Goal: Information Seeking & Learning: Check status

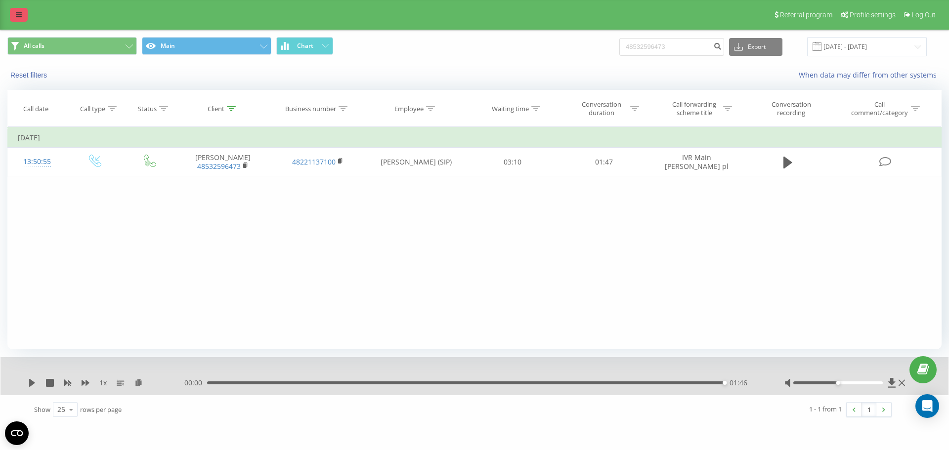
click at [13, 13] on link at bounding box center [19, 15] width 18 height 14
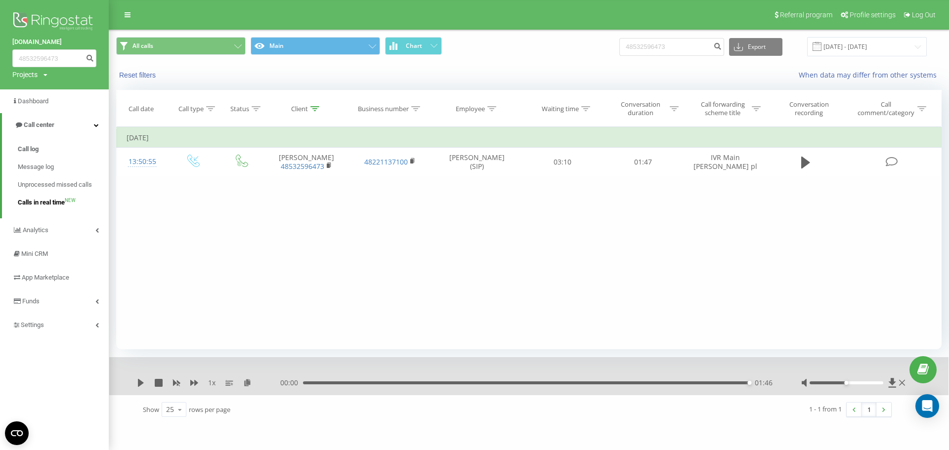
click at [62, 207] on span "Calls in real time" at bounding box center [41, 203] width 47 height 10
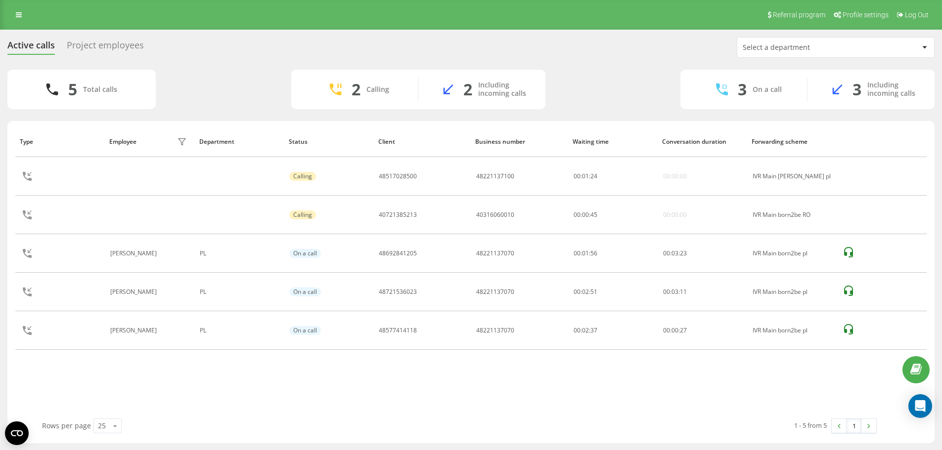
click at [103, 44] on div "Project employees" at bounding box center [105, 47] width 77 height 15
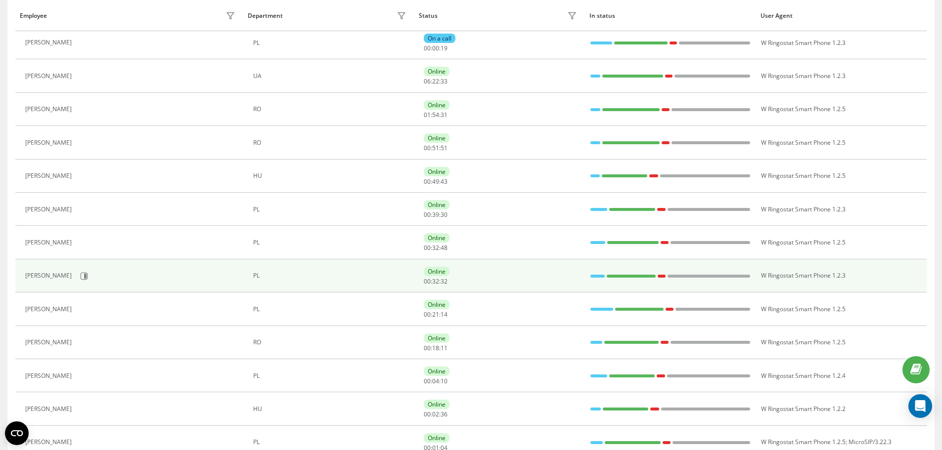
scroll to position [148, 0]
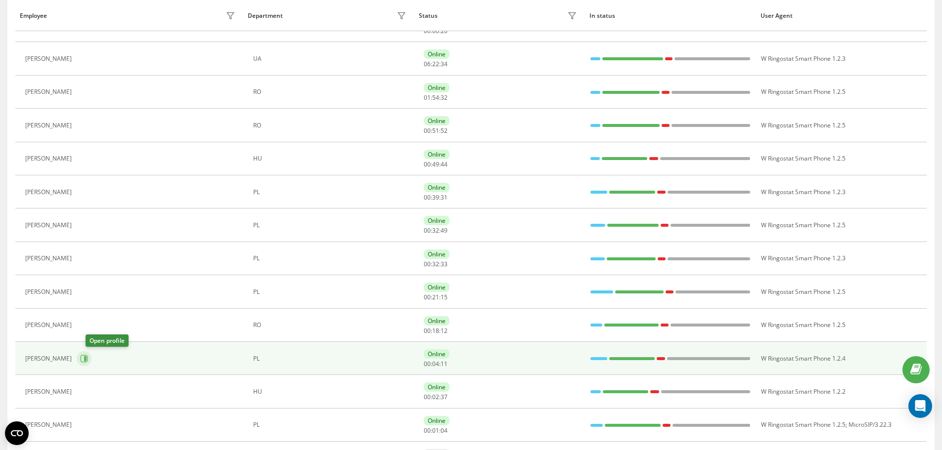
click at [88, 362] on icon at bounding box center [84, 359] width 8 height 8
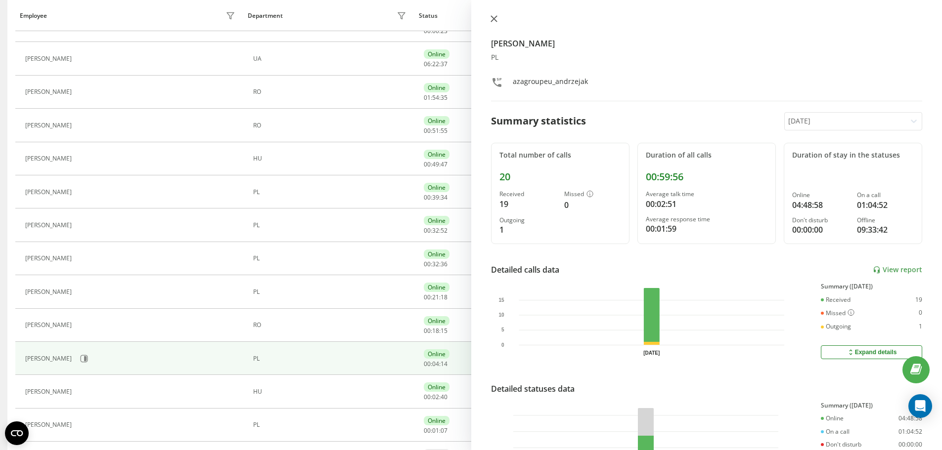
click at [498, 16] on button at bounding box center [493, 19] width 13 height 9
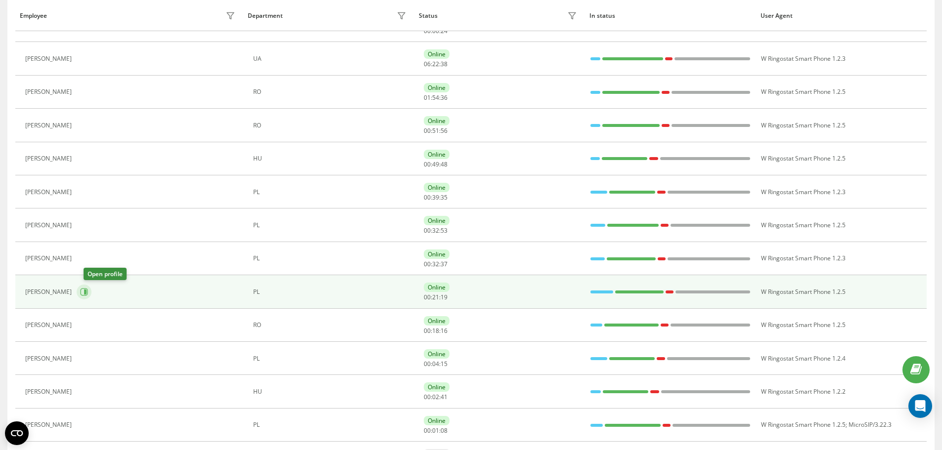
click at [91, 292] on button at bounding box center [84, 292] width 15 height 15
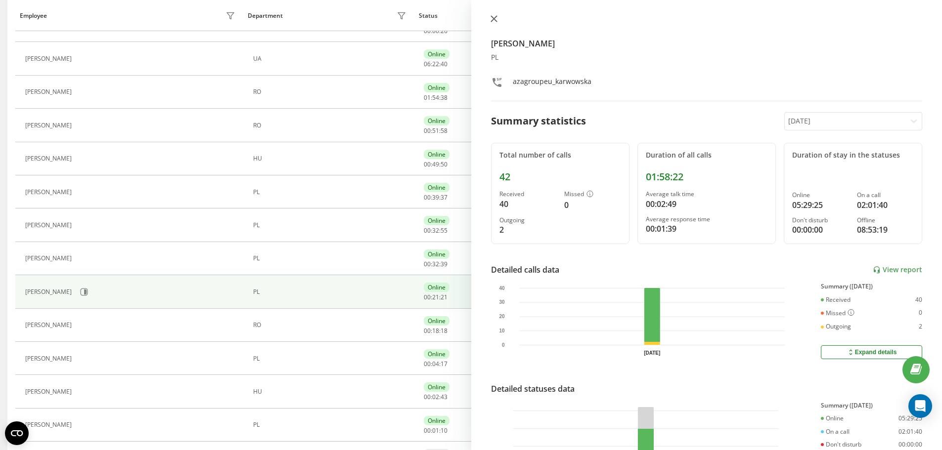
click at [490, 15] on icon at bounding box center [493, 18] width 7 height 7
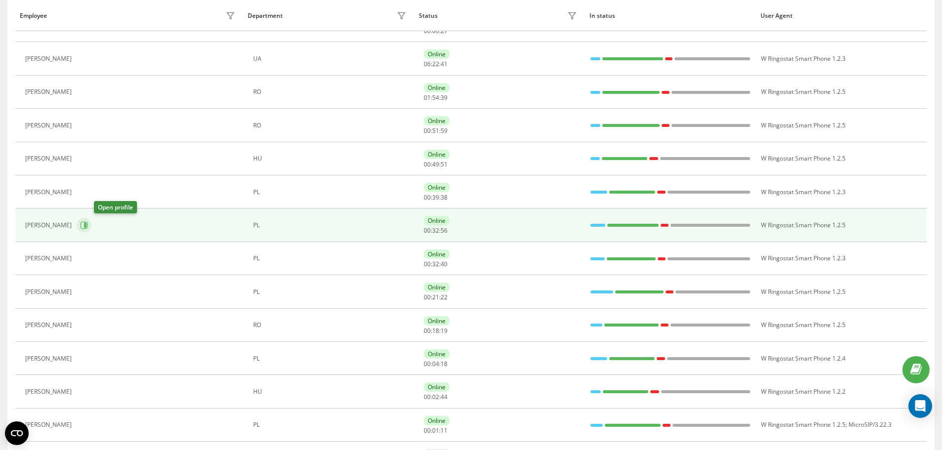
click at [91, 223] on button at bounding box center [84, 225] width 15 height 15
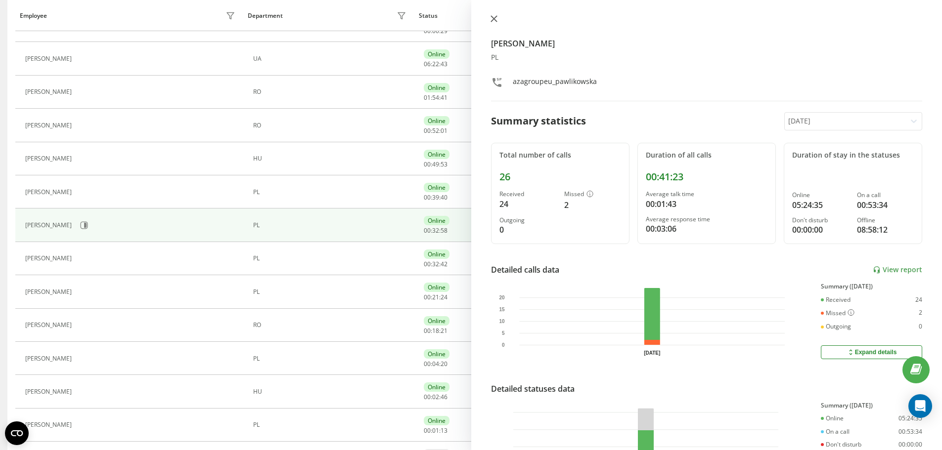
click at [495, 23] on button at bounding box center [493, 19] width 13 height 9
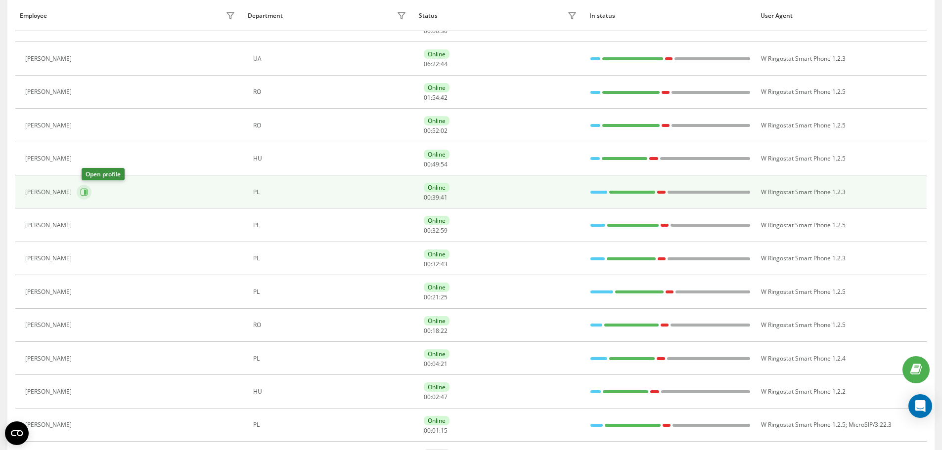
click at [88, 196] on icon at bounding box center [84, 191] width 7 height 7
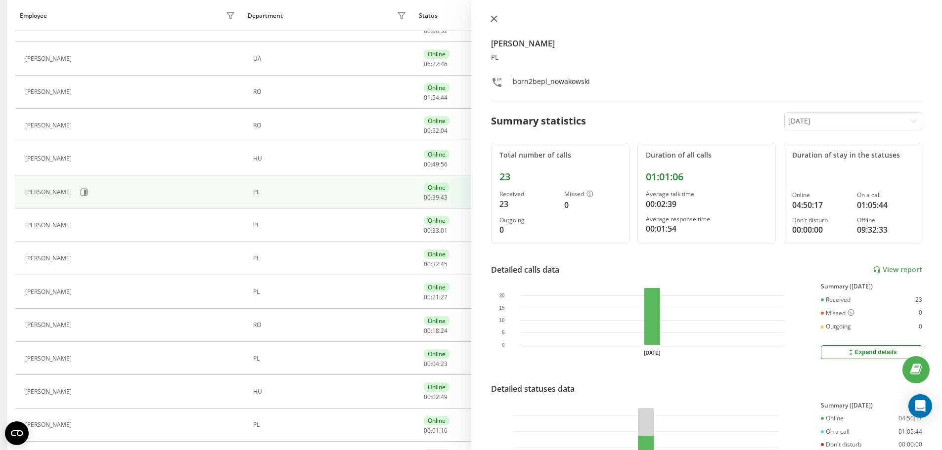
click at [493, 17] on icon at bounding box center [493, 18] width 7 height 7
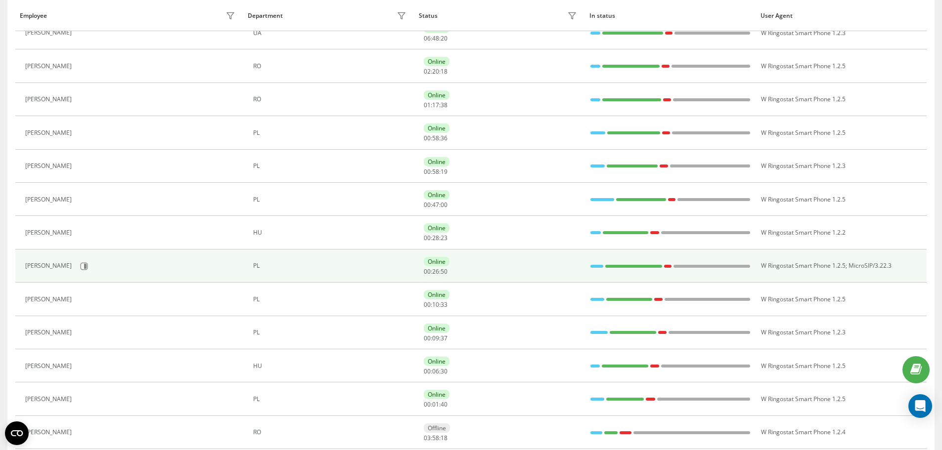
scroll to position [148, 0]
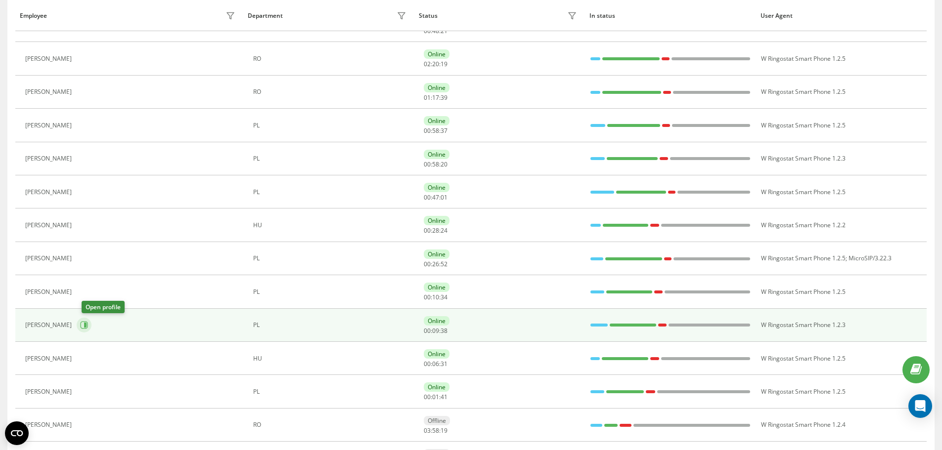
click at [86, 326] on icon at bounding box center [84, 325] width 8 height 8
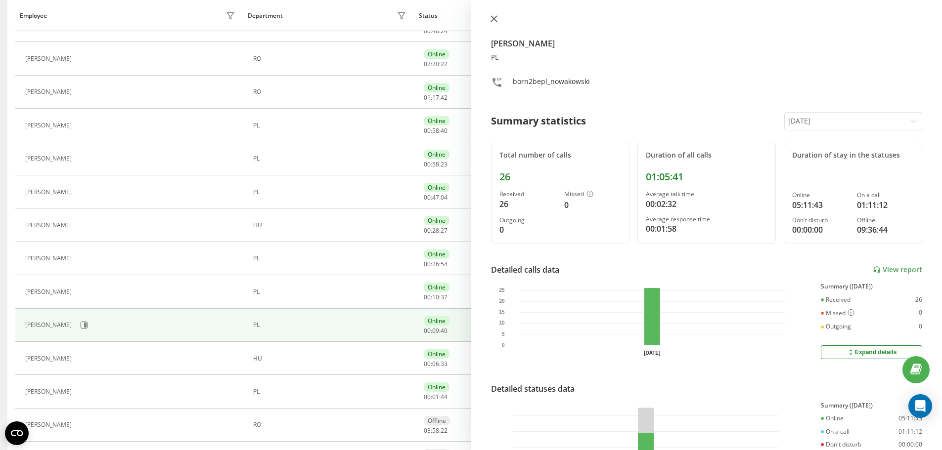
click at [496, 16] on icon at bounding box center [493, 18] width 7 height 7
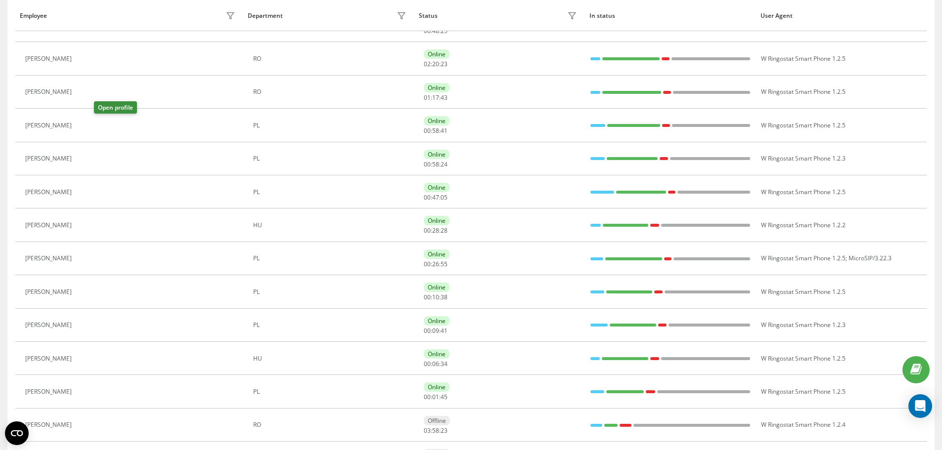
click at [87, 129] on icon at bounding box center [83, 126] width 8 height 8
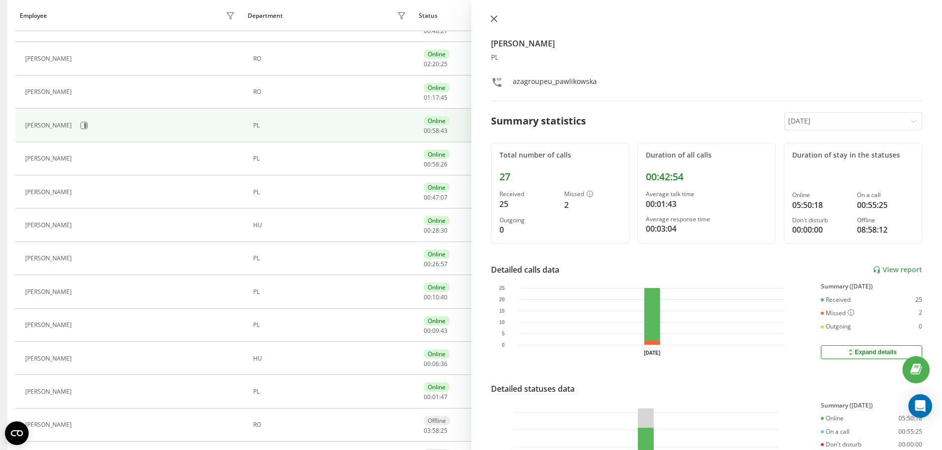
click at [492, 21] on icon at bounding box center [493, 19] width 6 height 6
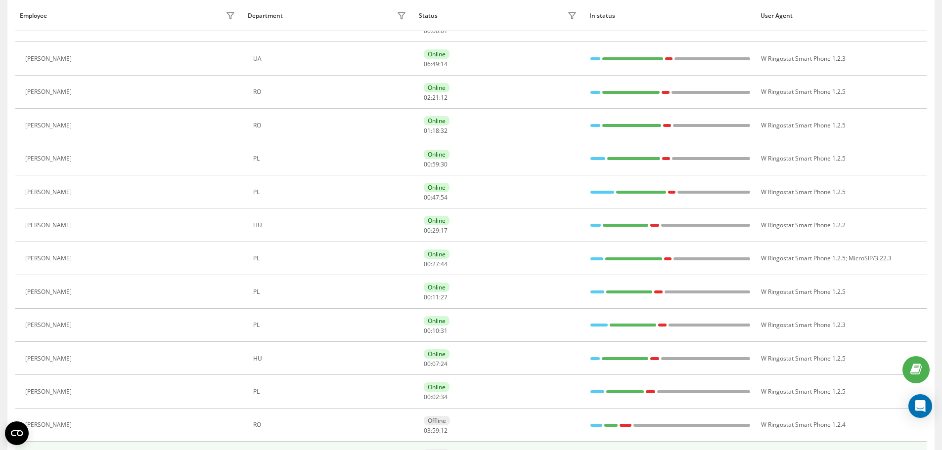
scroll to position [15, 0]
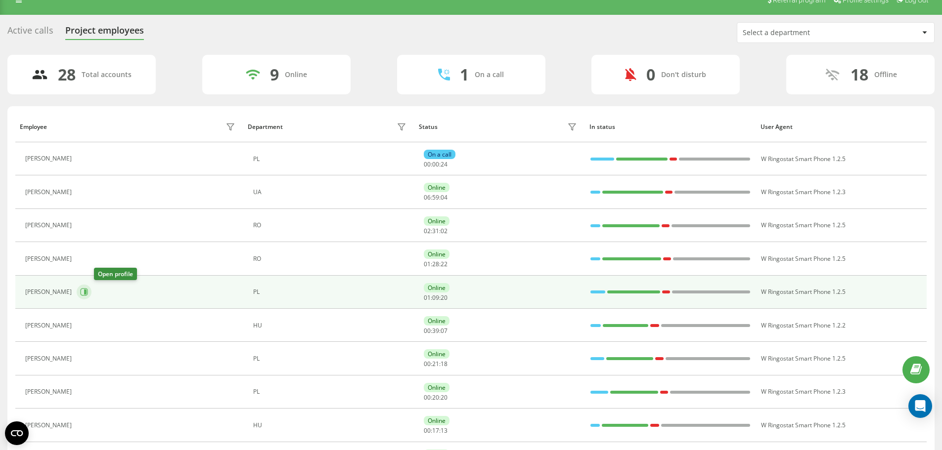
click at [88, 290] on icon at bounding box center [84, 292] width 8 height 8
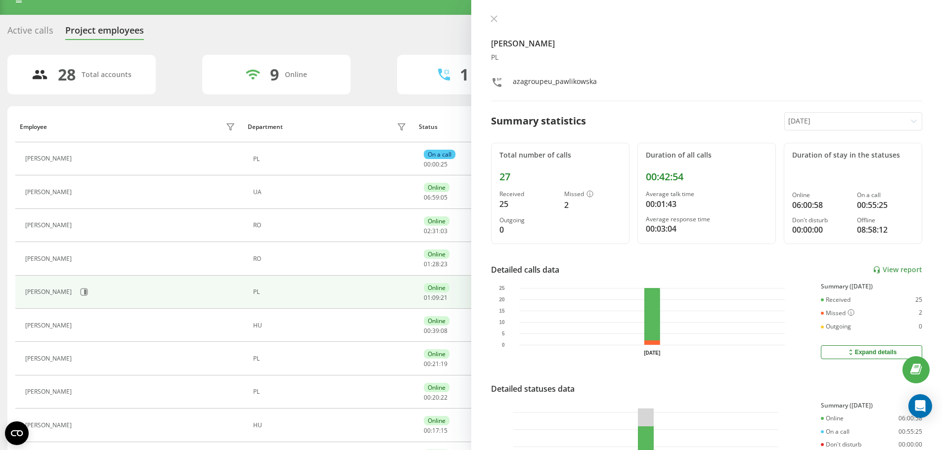
click at [218, 293] on div "[PERSON_NAME]" at bounding box center [131, 292] width 213 height 17
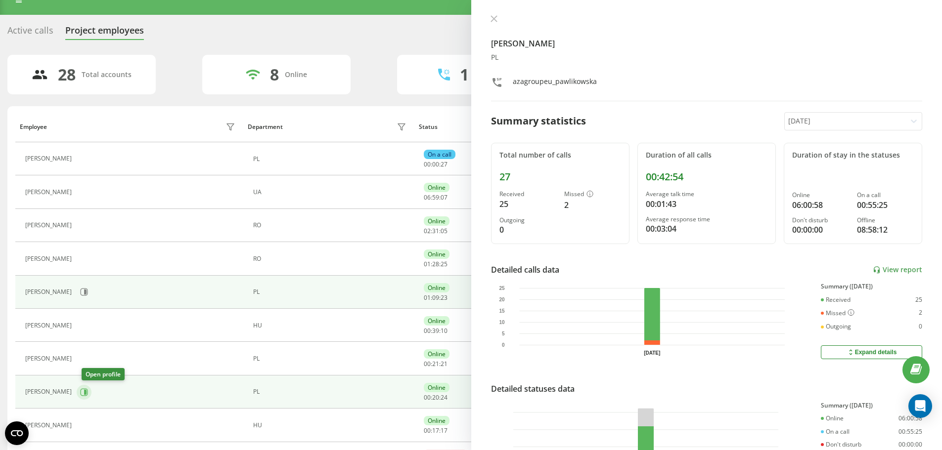
click at [90, 397] on button at bounding box center [84, 392] width 15 height 15
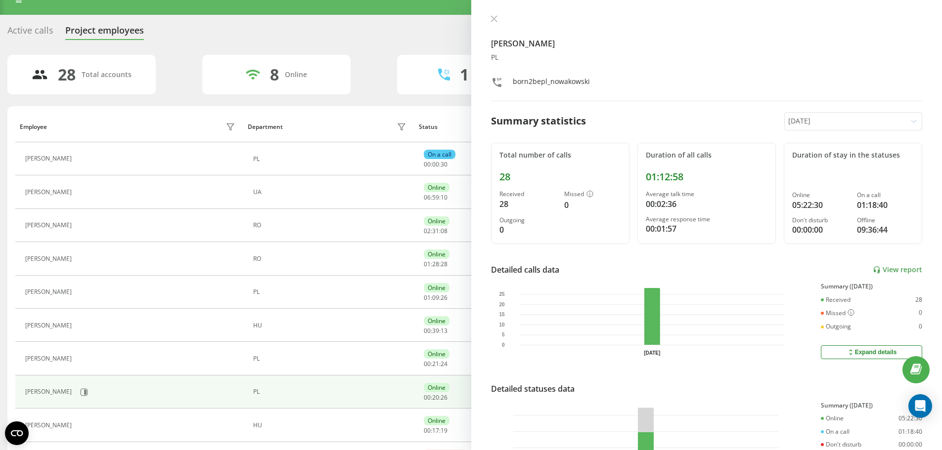
click at [499, 13] on div "[PERSON_NAME] PL born2bepl_nowakowski Summary statistics [DATE] Total number of…" at bounding box center [706, 225] width 471 height 450
click at [499, 15] on button at bounding box center [493, 19] width 13 height 9
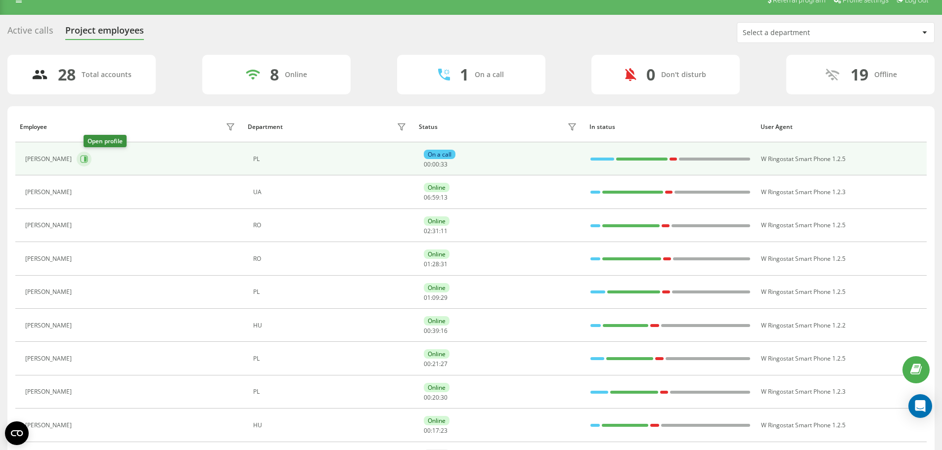
click at [88, 161] on icon at bounding box center [84, 158] width 7 height 7
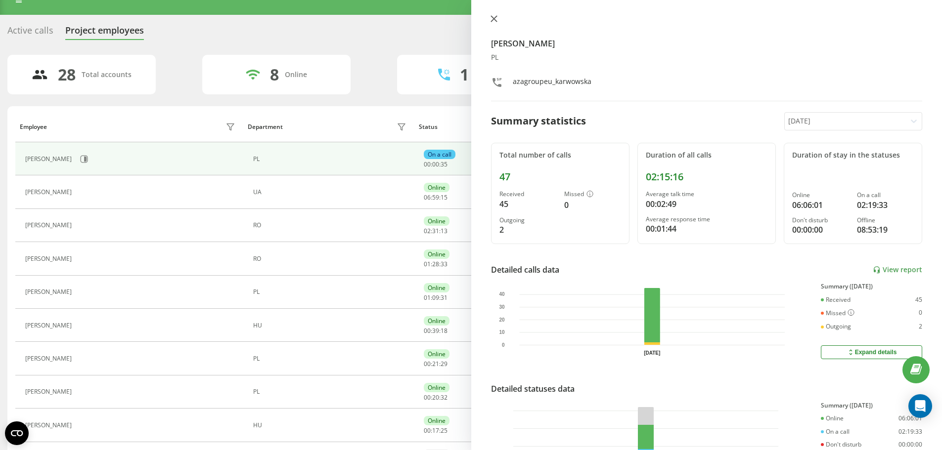
click at [499, 19] on button at bounding box center [493, 19] width 13 height 9
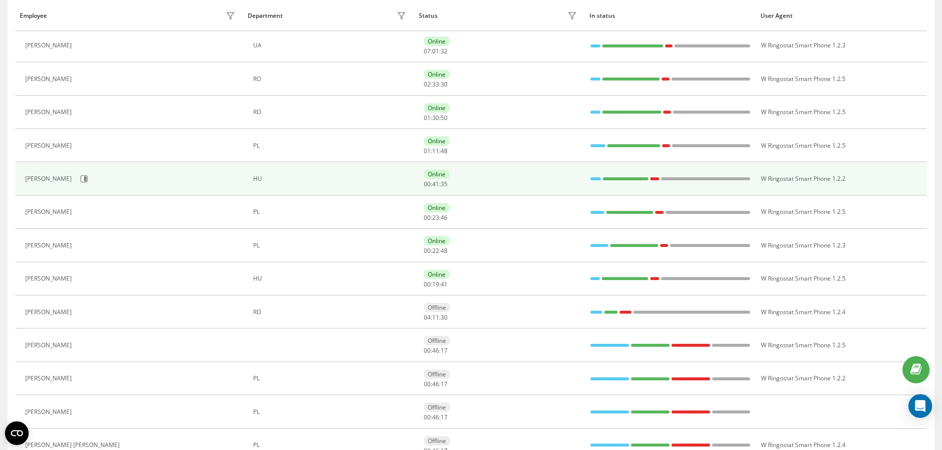
scroll to position [213, 0]
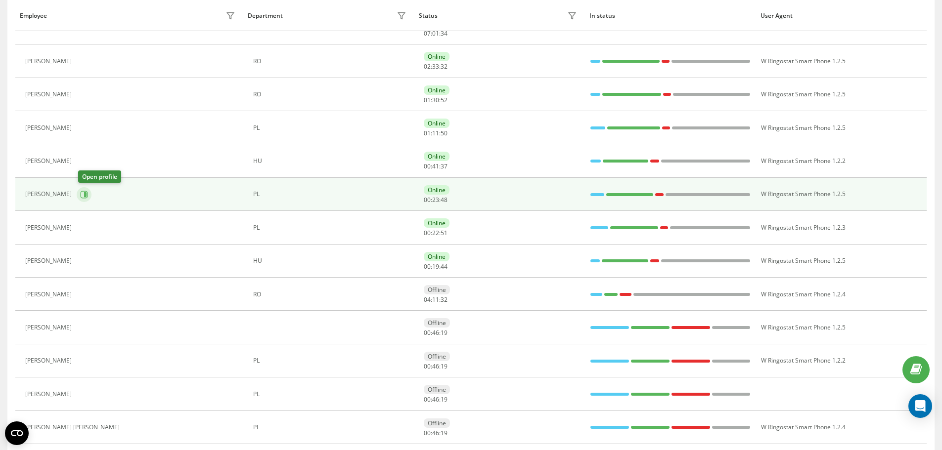
click at [84, 195] on icon at bounding box center [84, 195] width 8 height 8
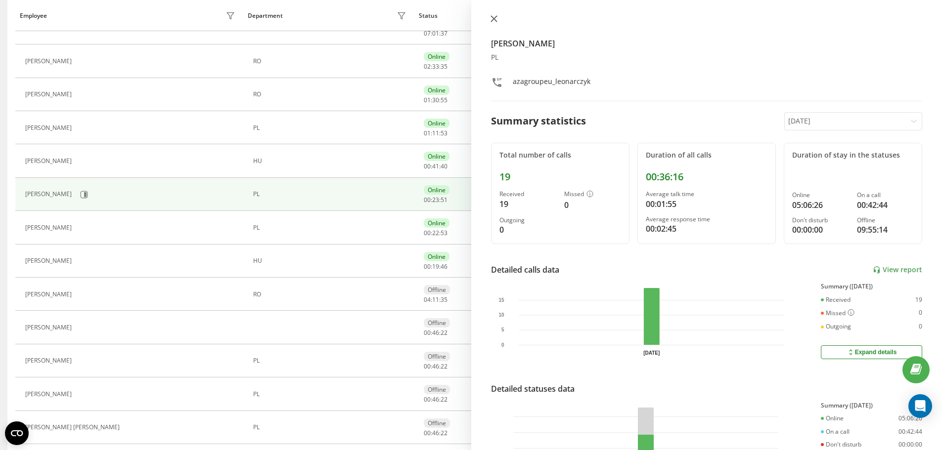
click at [492, 22] on button at bounding box center [493, 19] width 13 height 9
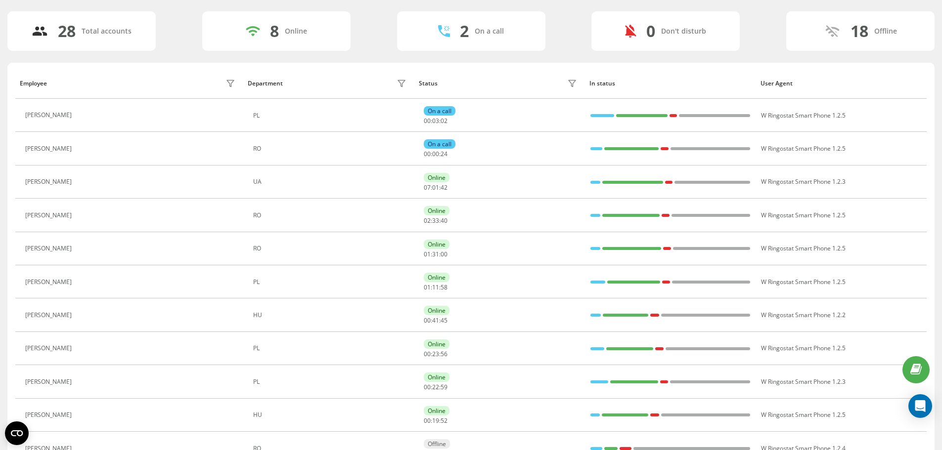
scroll to position [15, 0]
